Goal: Contribute content

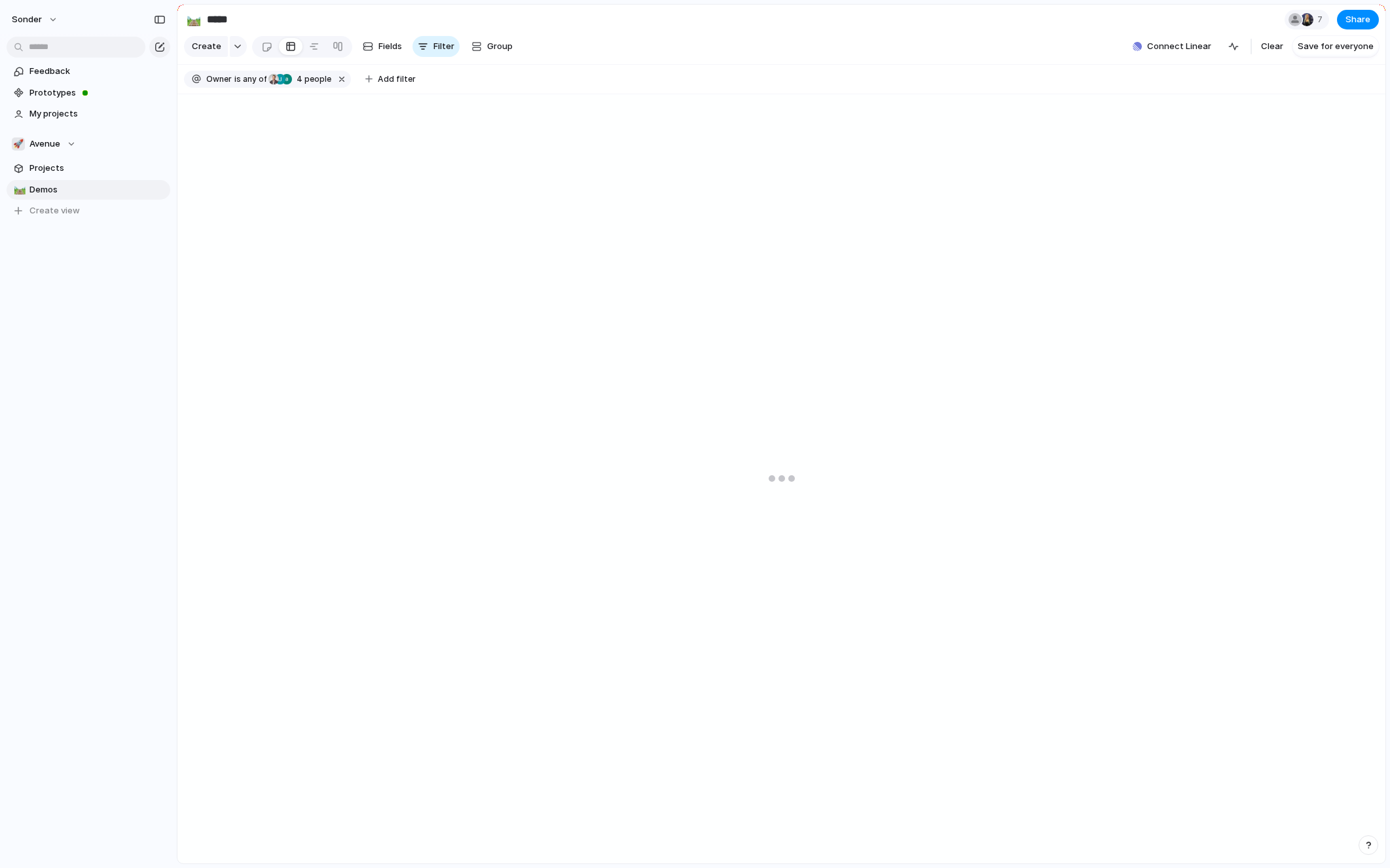
click at [68, 133] on section "🚀 Avenue Projects 🛤️ Demos To pick up a draggable item, press the space bar. Wh…" at bounding box center [88, 171] width 177 height 97
click at [68, 135] on button "🚀 Avenue" at bounding box center [88, 144] width 163 height 20
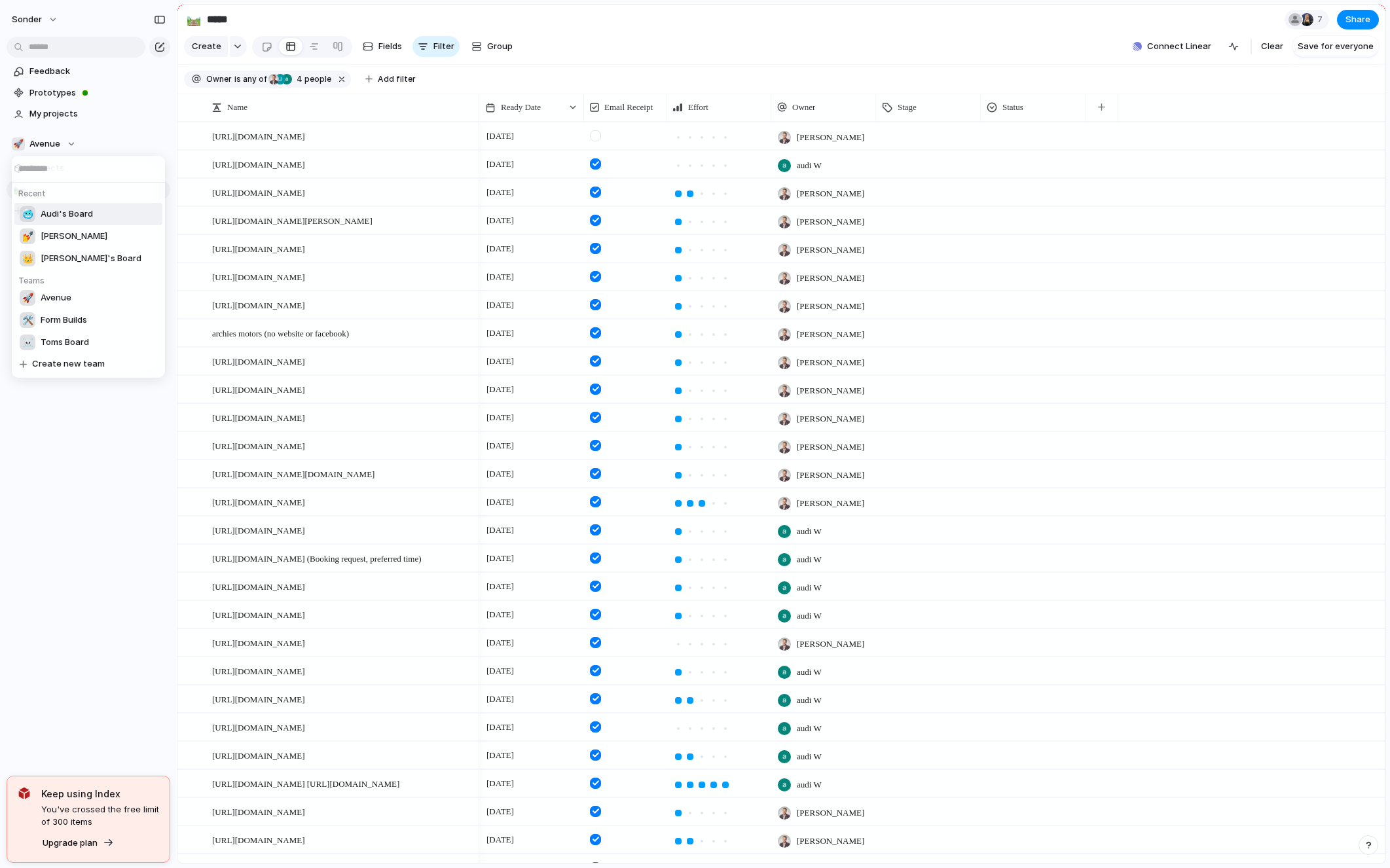
click at [75, 225] on li "🥶 Audi's Board" at bounding box center [88, 214] width 148 height 23
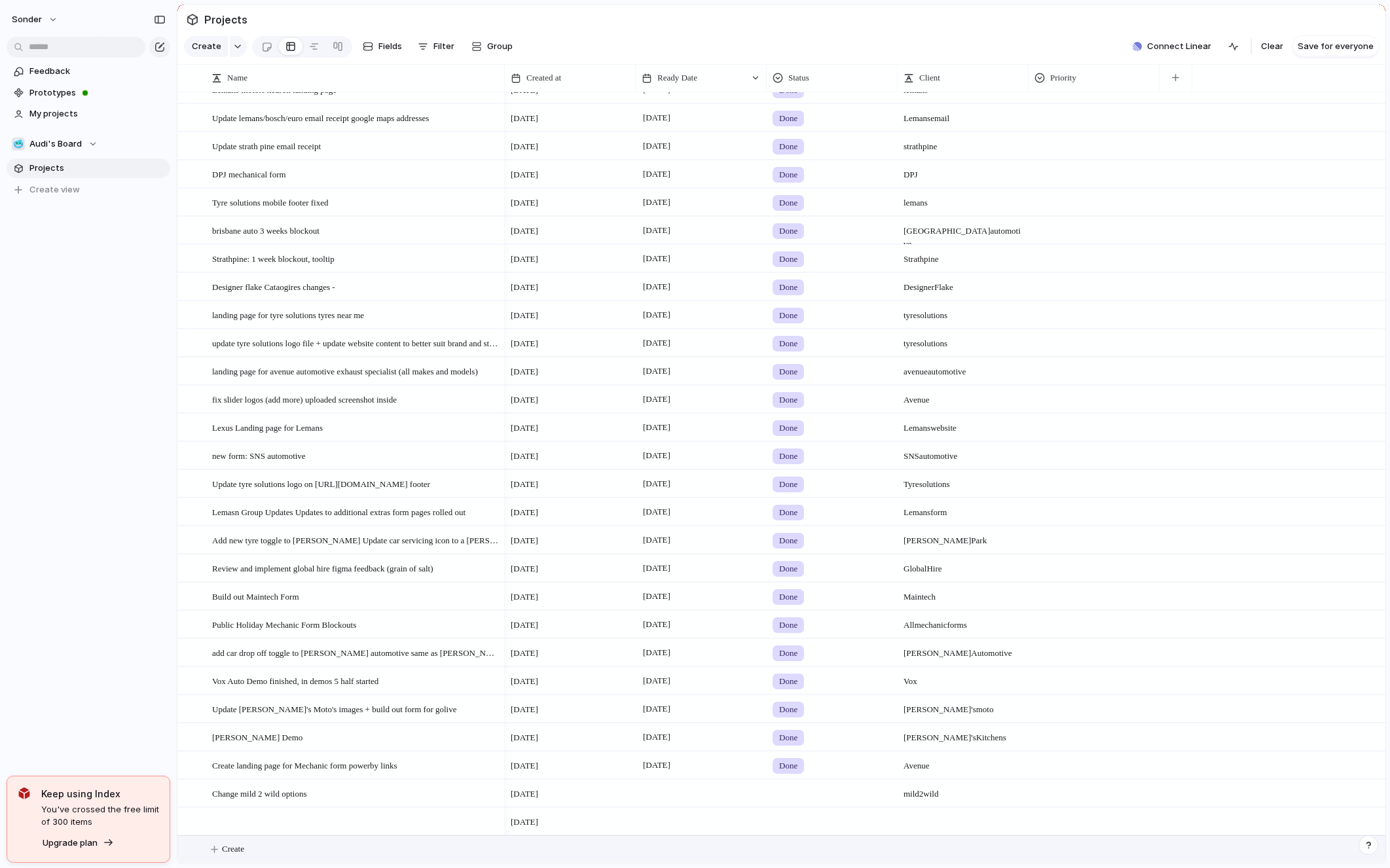
click at [255, 837] on button "Create" at bounding box center [798, 849] width 1215 height 27
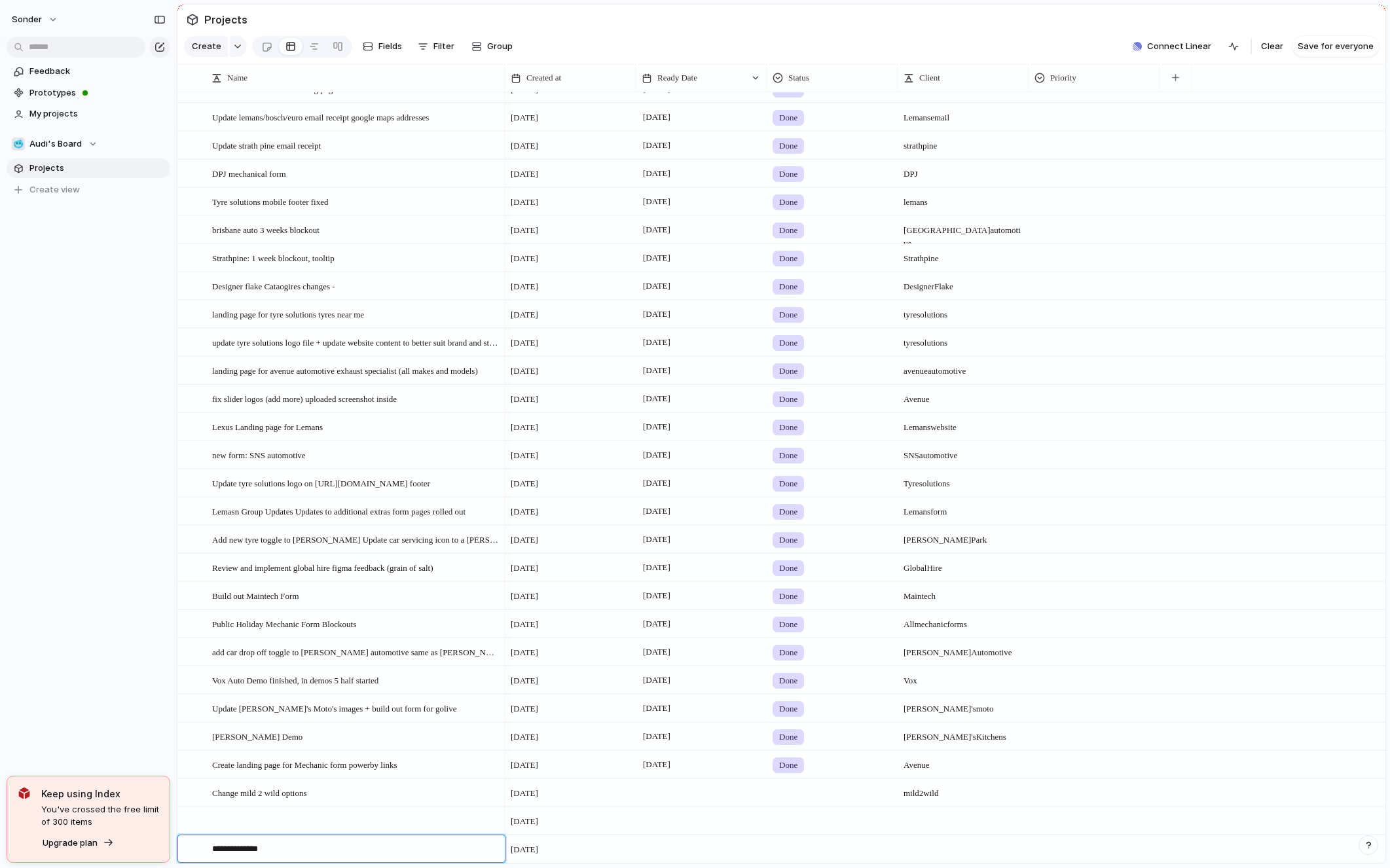
type textarea "**********"
click at [248, 847] on span "Update omgea -" at bounding box center [239, 848] width 54 height 15
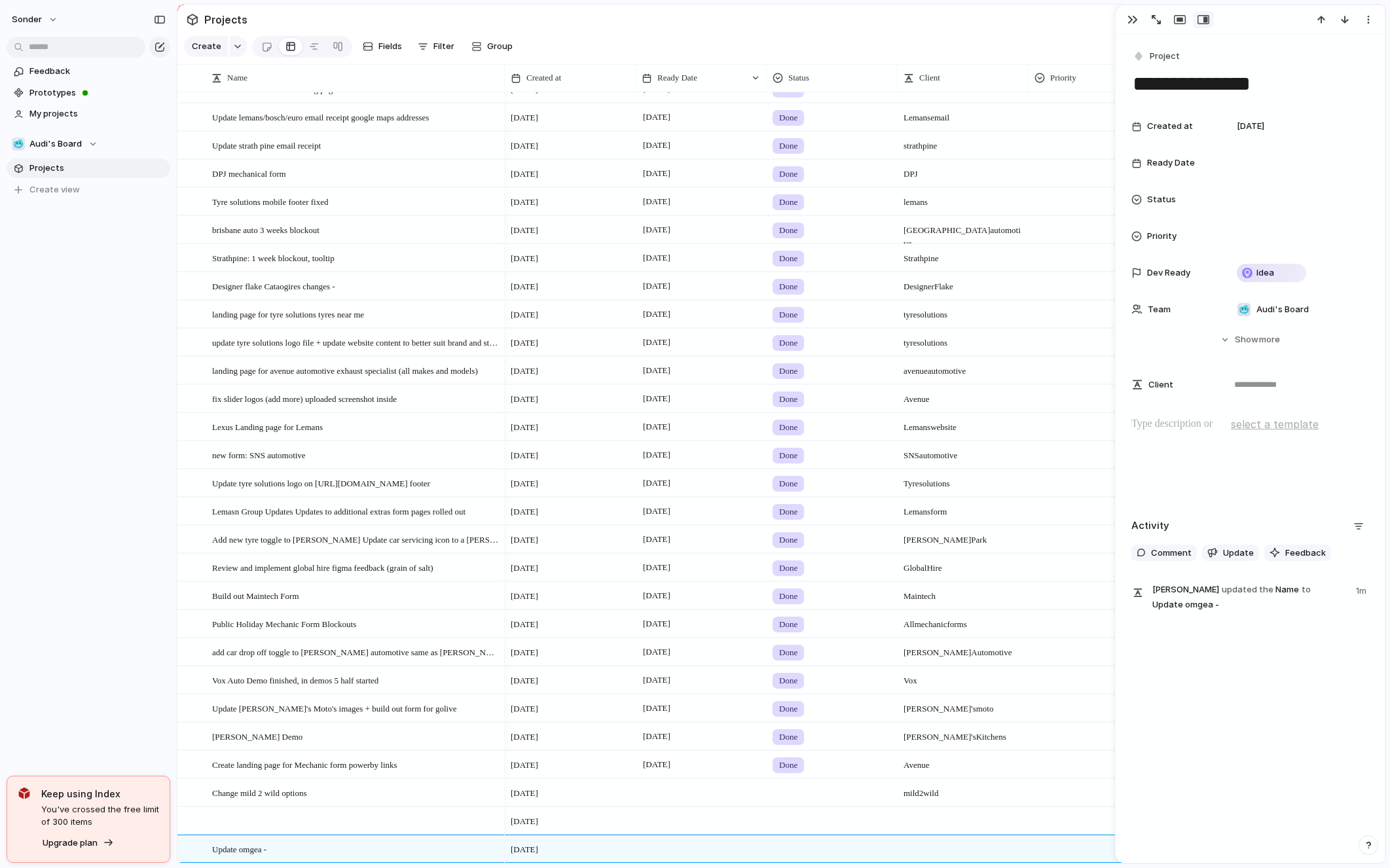
click at [1206, 466] on div at bounding box center [1250, 457] width 237 height 84
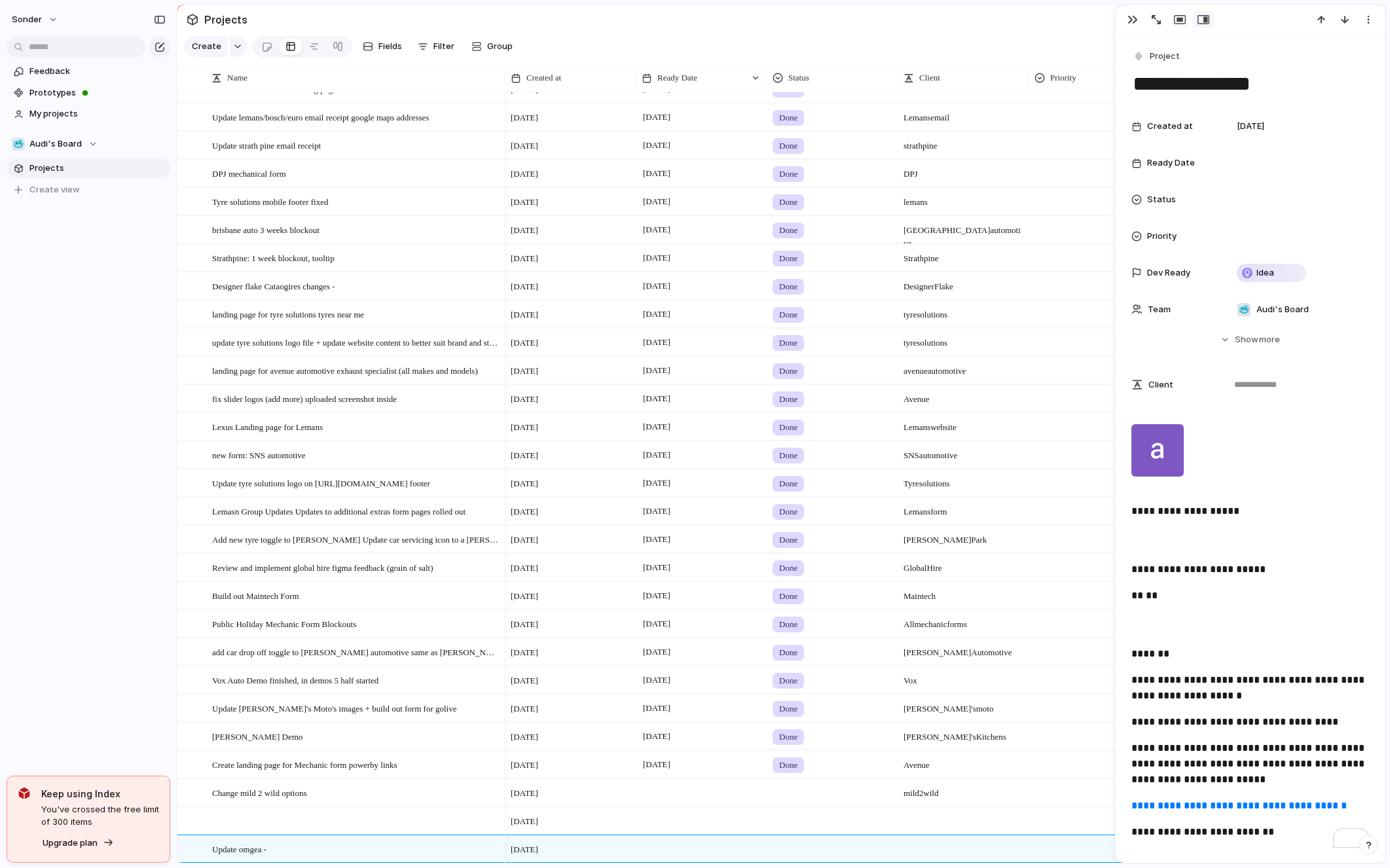
scroll to position [87, 0]
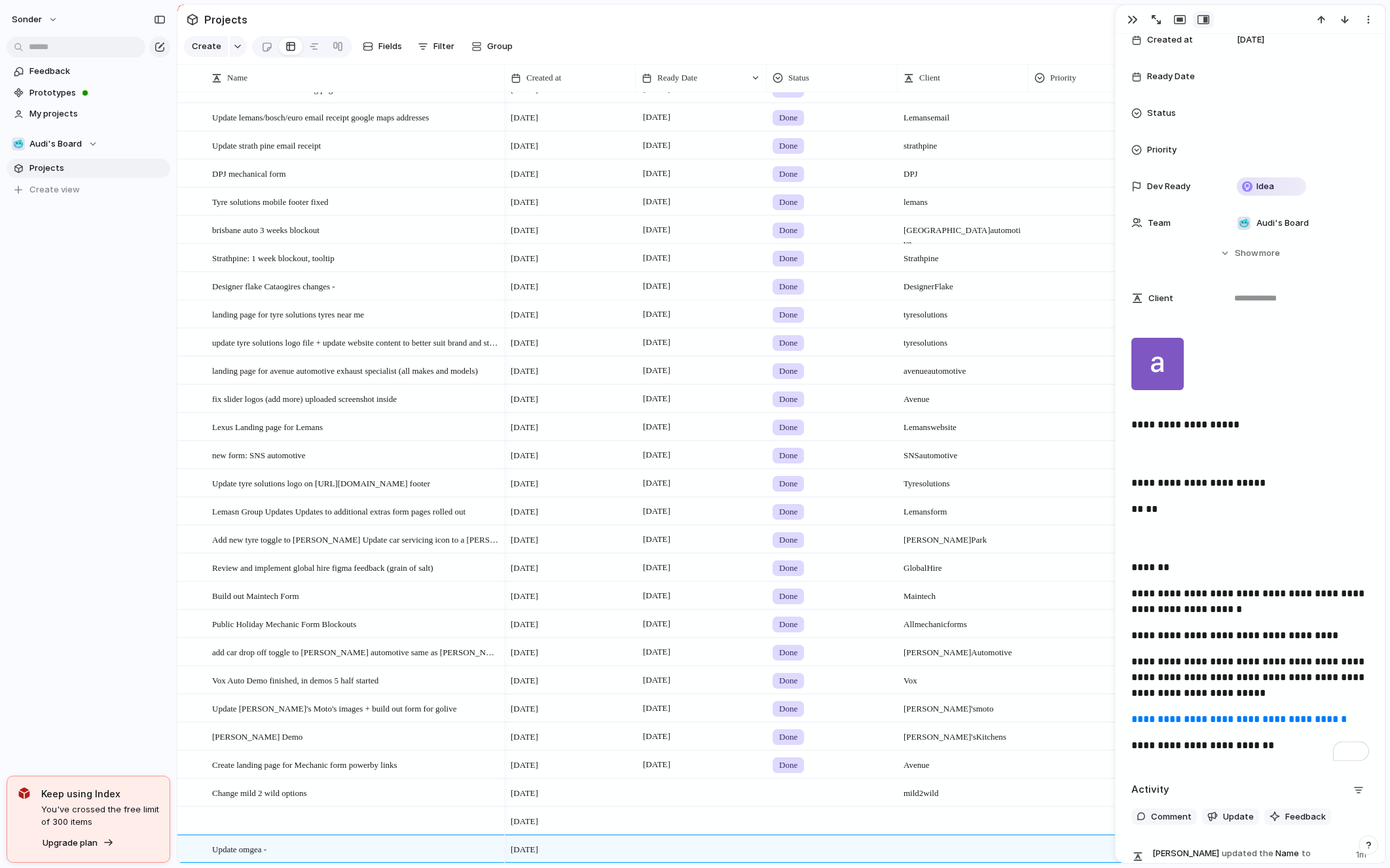
click at [1161, 368] on div "To enrich screen reader interactions, please activate Accessibility in Grammarl…" at bounding box center [1158, 364] width 52 height 68
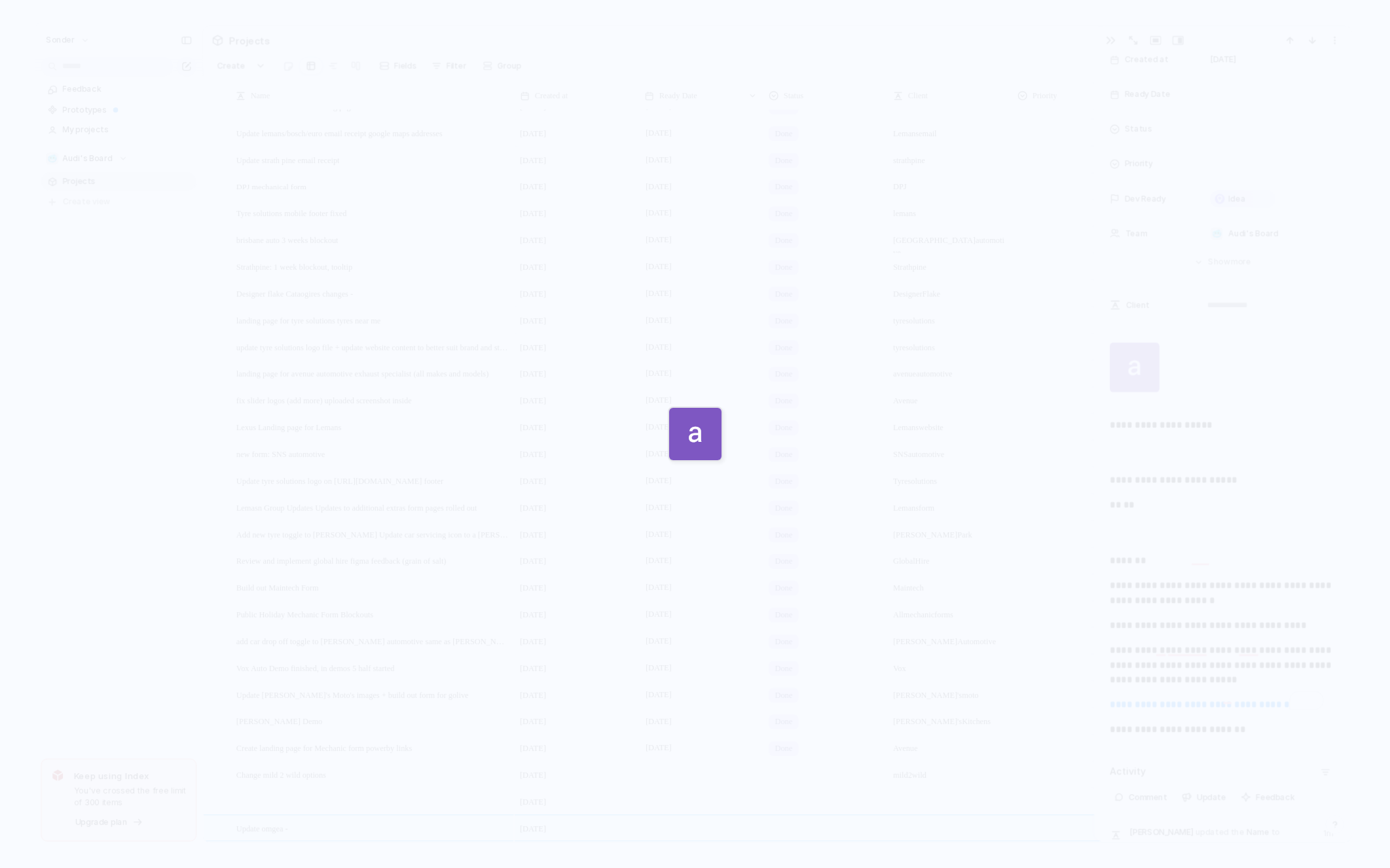
click at [1256, 436] on div at bounding box center [695, 434] width 1390 height 868
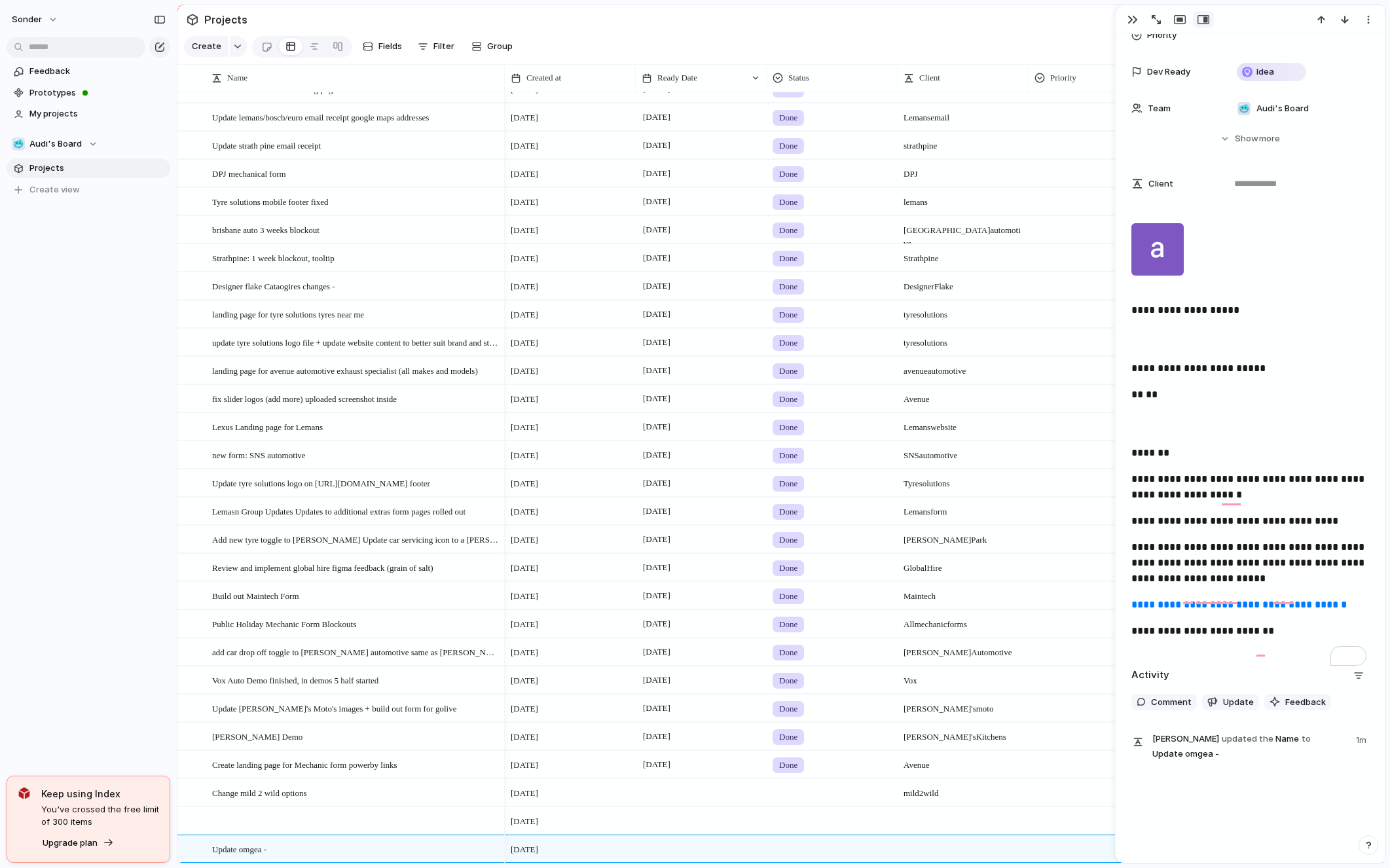
scroll to position [201, 0]
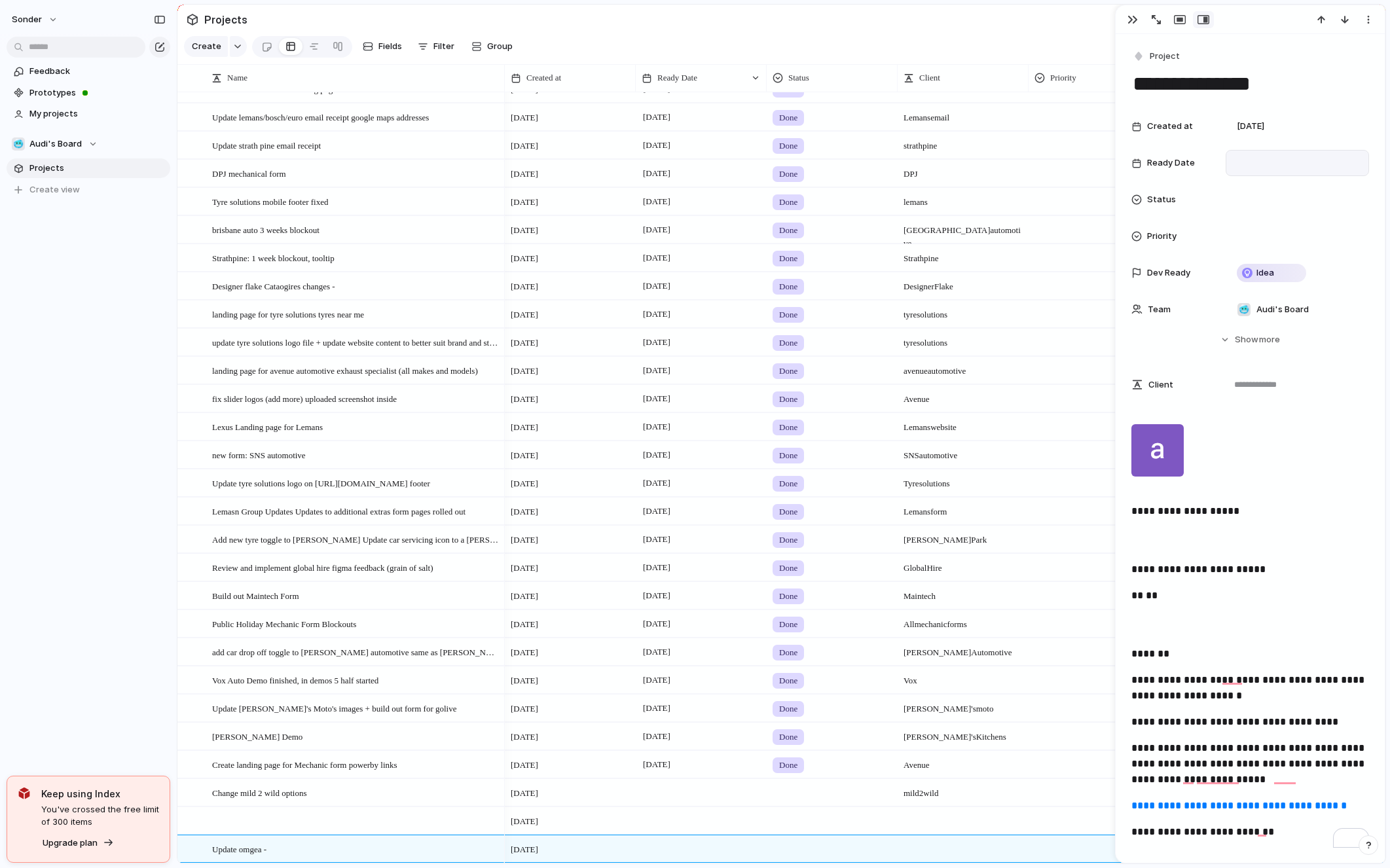
click at [1264, 165] on div at bounding box center [1298, 163] width 132 height 14
click at [1274, 325] on button "17" at bounding box center [1275, 325] width 23 height 23
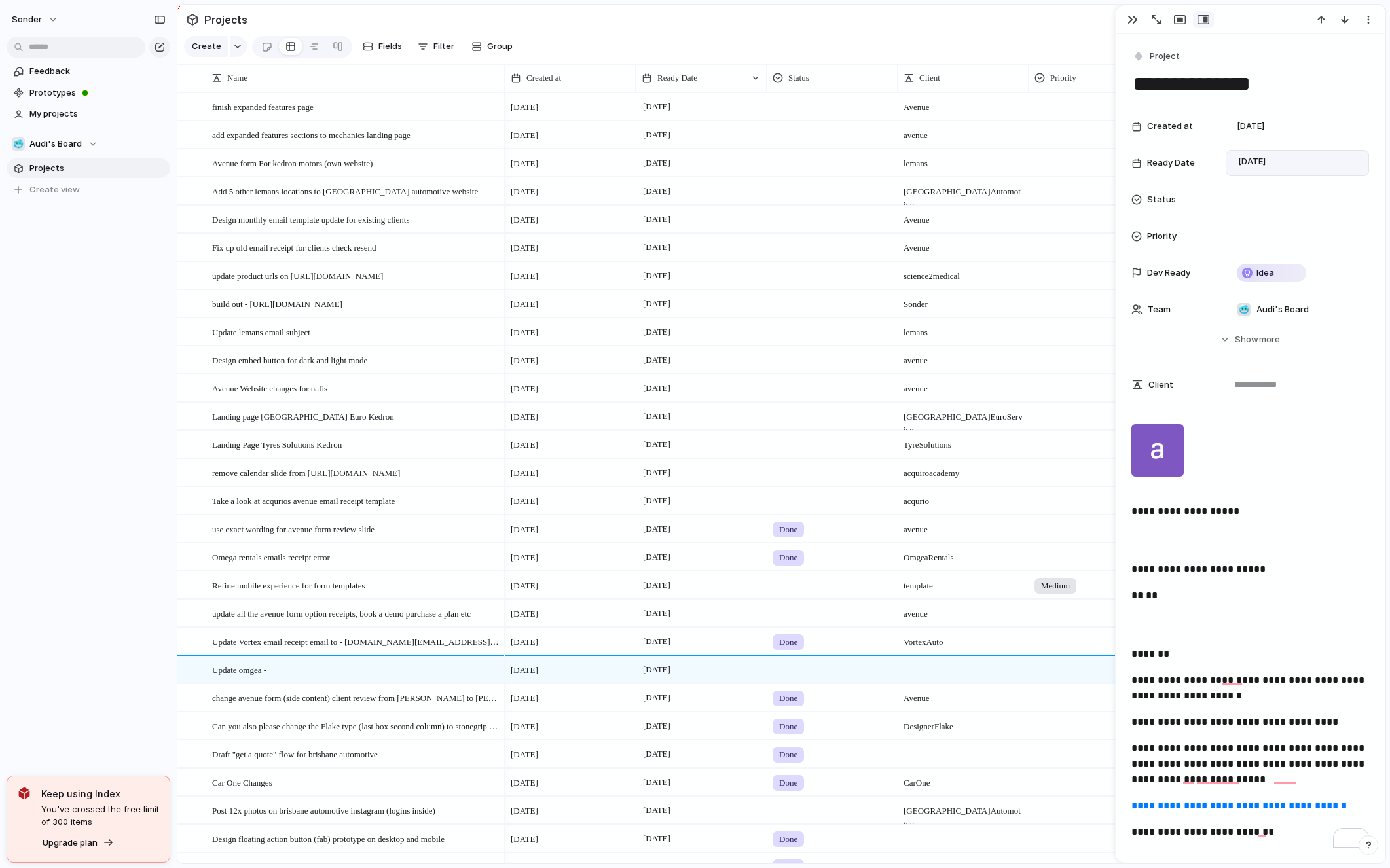
click at [927, 664] on div at bounding box center [963, 663] width 130 height 14
type textarea "*****"
